Goal: Information Seeking & Learning: Learn about a topic

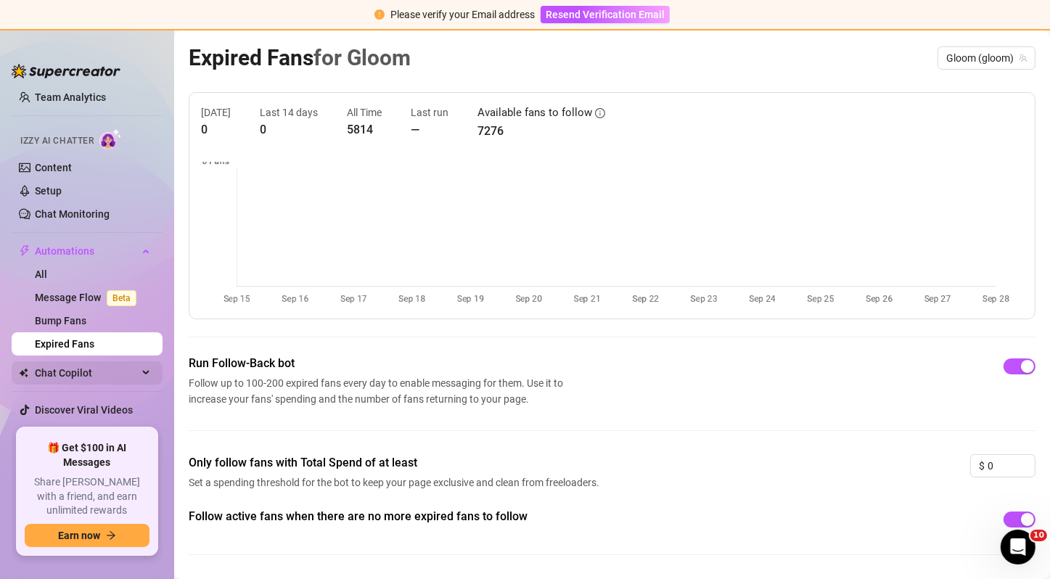
scroll to position [83, 0]
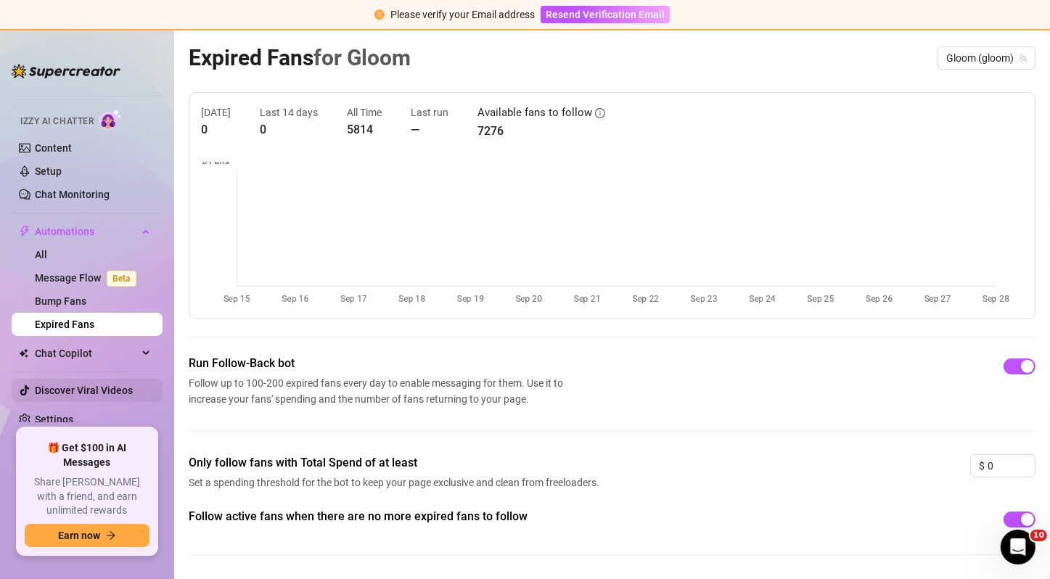
click at [104, 391] on link "Discover Viral Videos" at bounding box center [84, 391] width 98 height 12
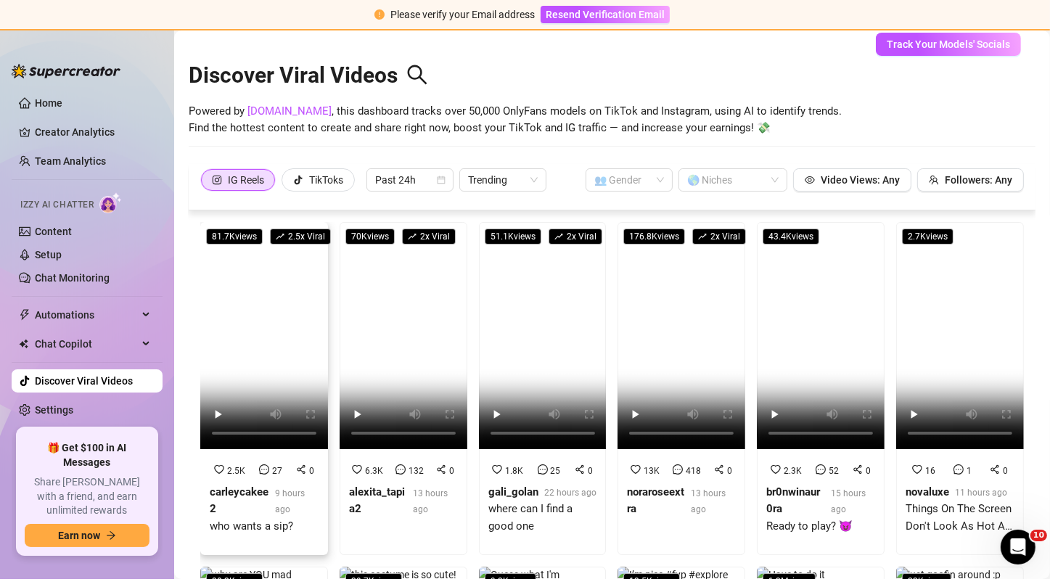
click at [256, 504] on div "carleycakee2" at bounding box center [239, 501] width 59 height 34
click at [498, 178] on span "Trending" at bounding box center [503, 180] width 70 height 22
click at [490, 228] on div "Most Views" at bounding box center [504, 231] width 64 height 16
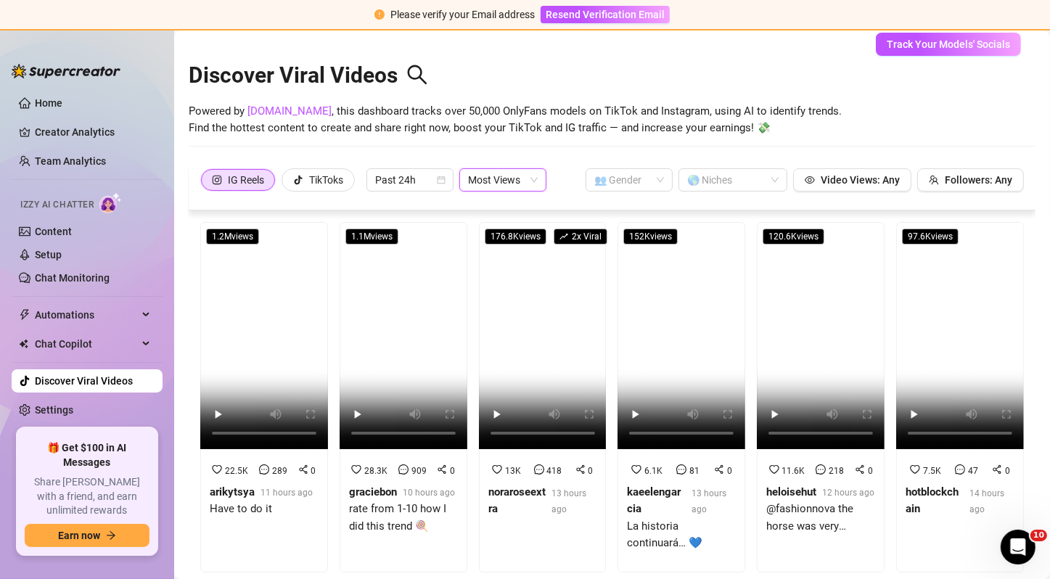
click at [525, 185] on span "Most Views" at bounding box center [503, 180] width 70 height 22
click at [554, 153] on div "Discover Viral Videos Powered by [DOMAIN_NAME] , this dashboard tracks over 50,…" at bounding box center [612, 102] width 847 height 123
click at [937, 186] on button "Followers: Any" at bounding box center [970, 179] width 107 height 23
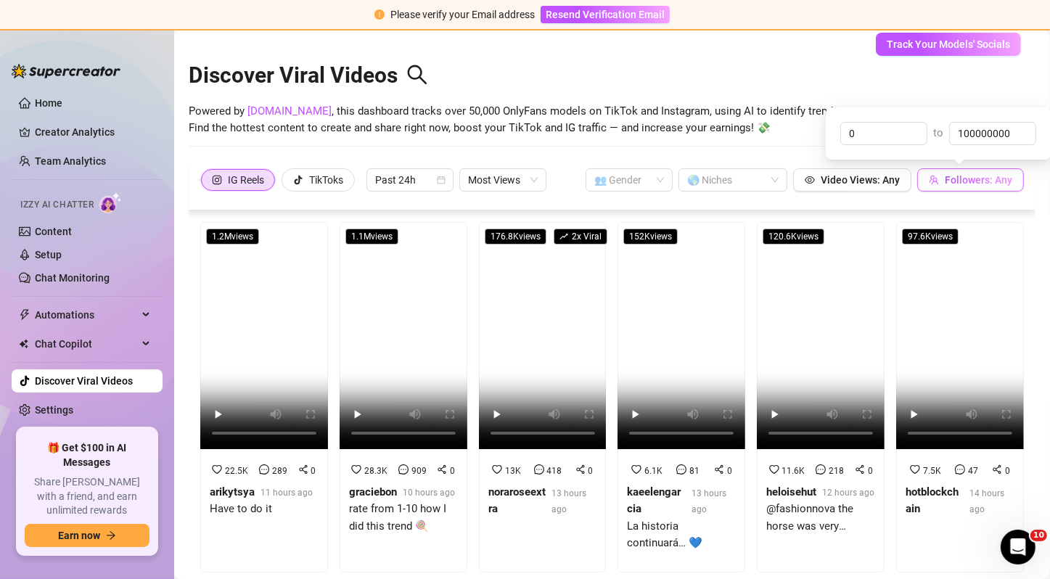
click at [917, 182] on button "Followers: Any" at bounding box center [970, 179] width 107 height 23
click at [880, 177] on span "Video Views: Any" at bounding box center [860, 180] width 79 height 12
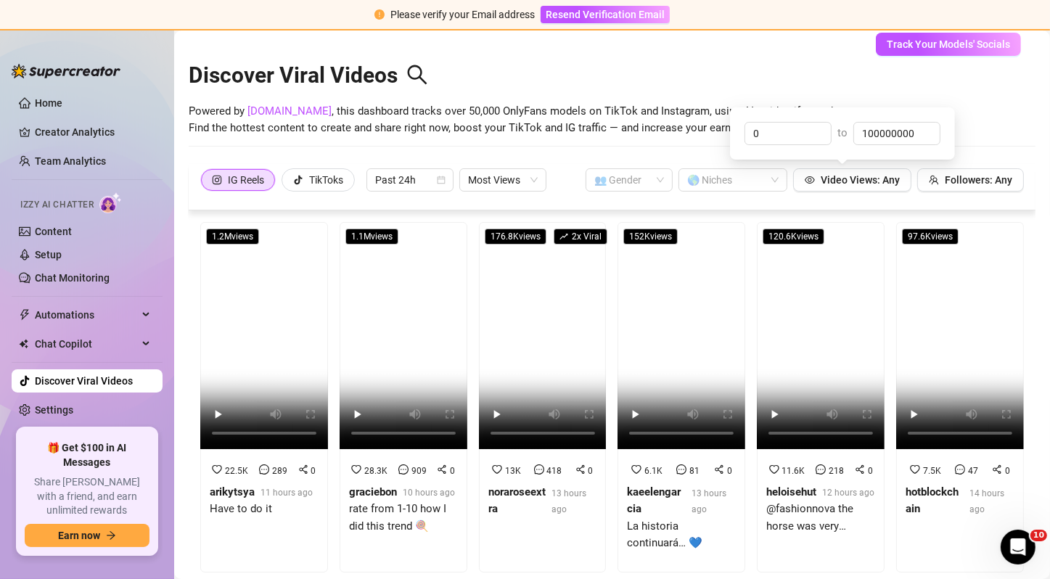
click at [1003, 149] on div "Discover Viral Videos Powered by [DOMAIN_NAME] , this dashboard tracks over 50,…" at bounding box center [612, 102] width 847 height 123
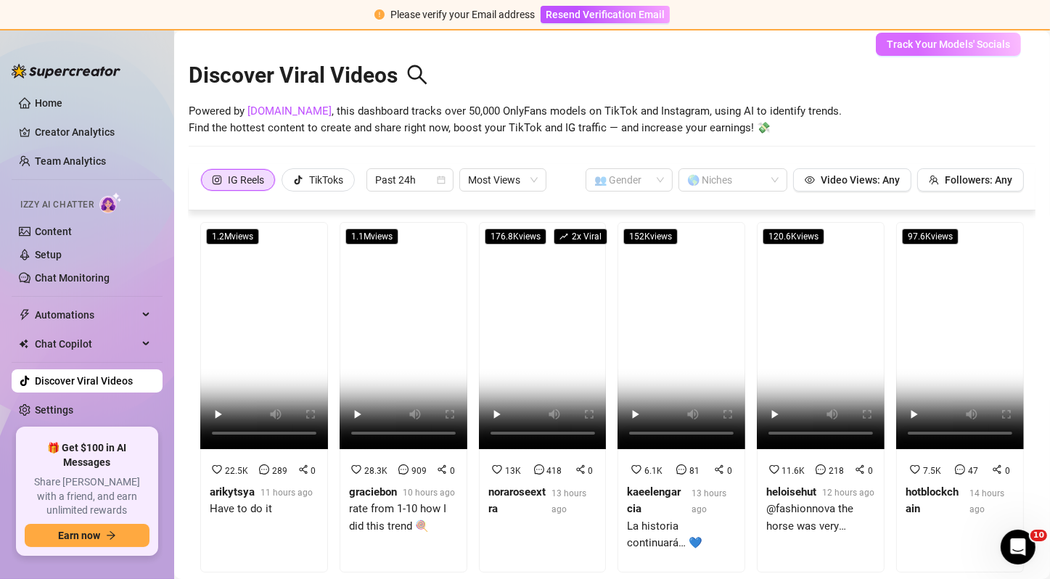
click at [959, 46] on span "Track Your Models' Socials" at bounding box center [948, 44] width 123 height 12
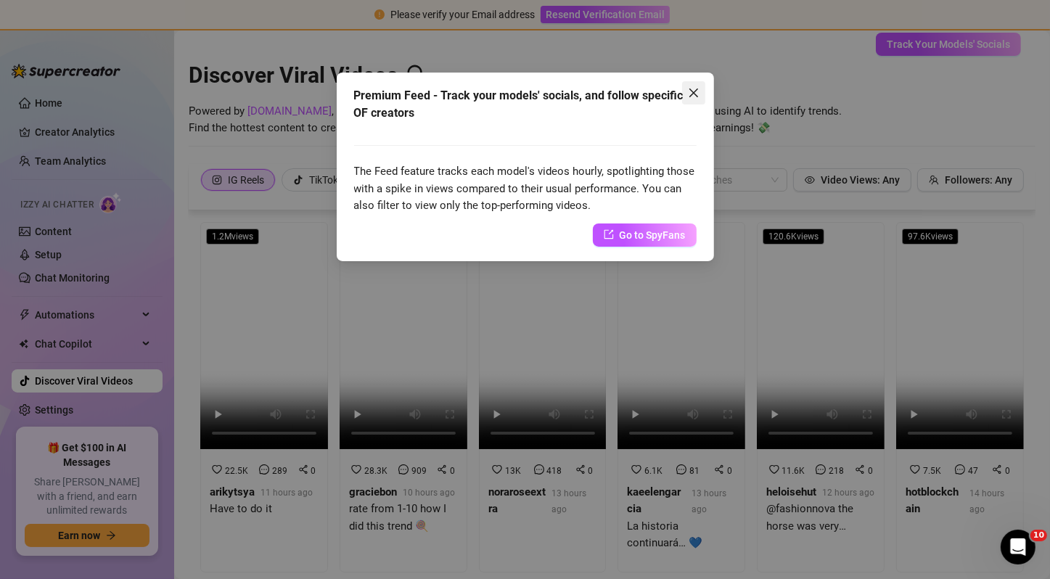
click at [688, 98] on icon "close" at bounding box center [694, 93] width 12 height 12
